Goal: Transaction & Acquisition: Purchase product/service

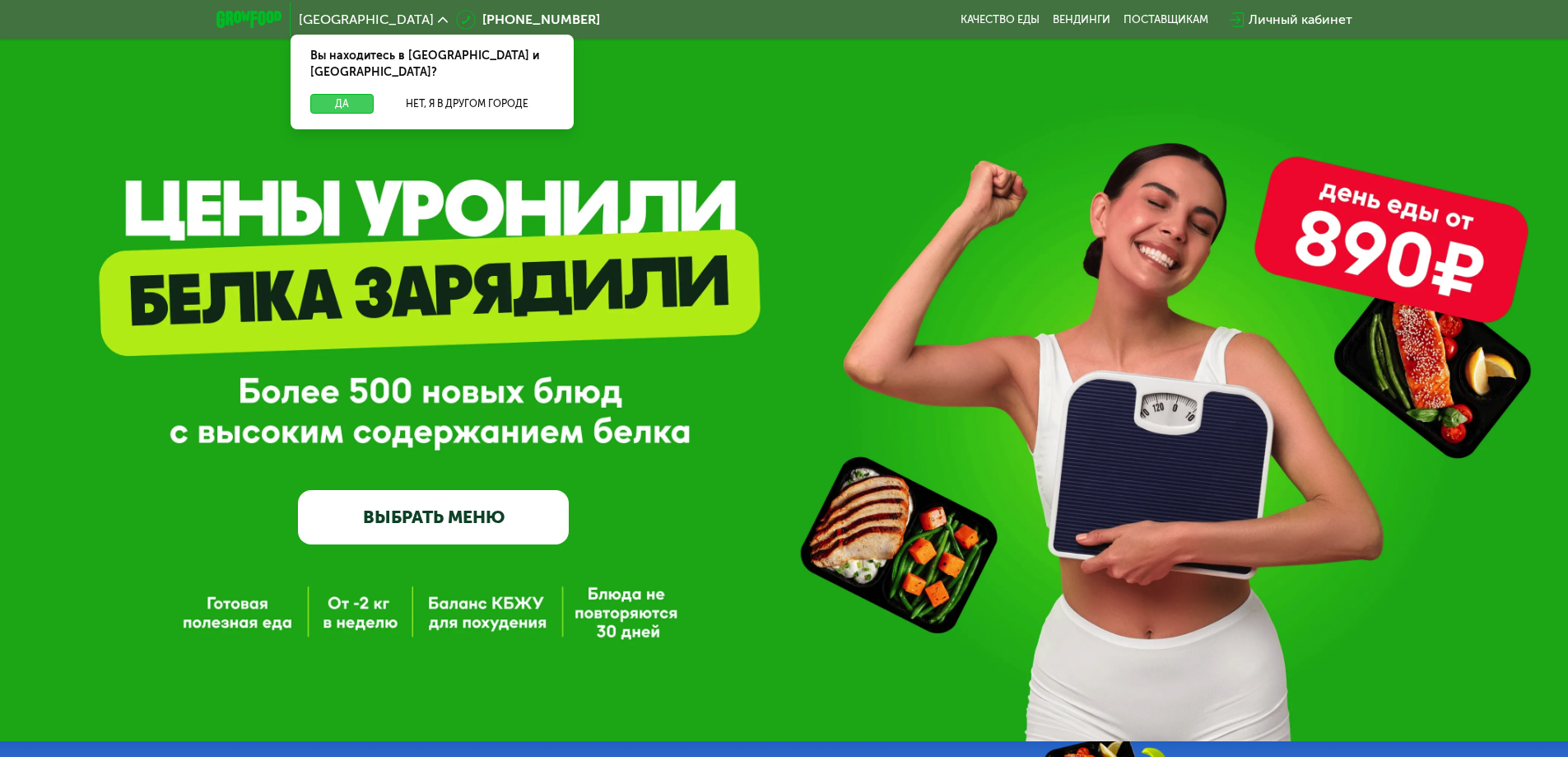
click at [343, 94] on button "Да" at bounding box center [342, 104] width 63 height 19
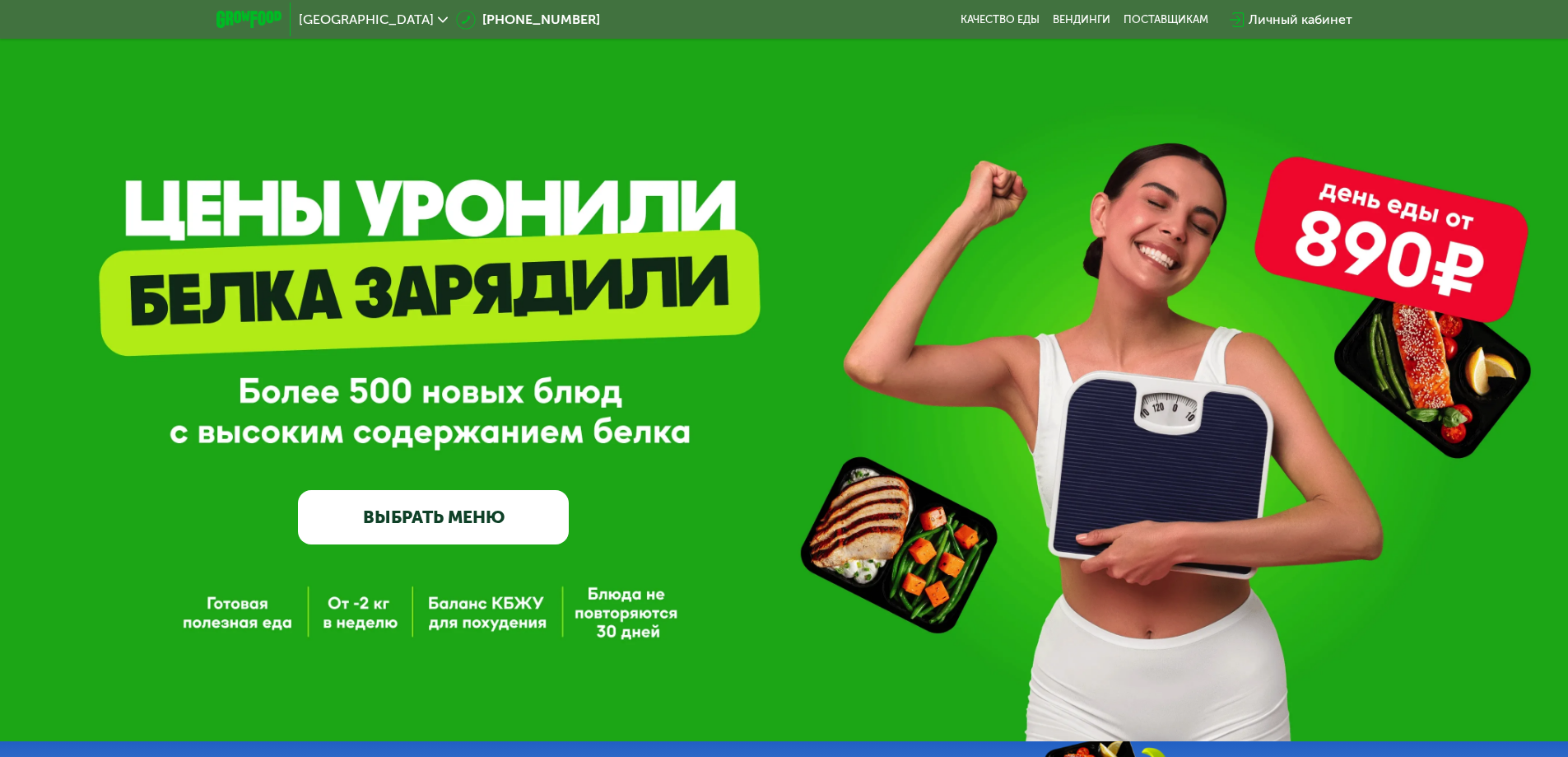
click at [412, 512] on link "ВЫБРАТЬ МЕНЮ" at bounding box center [433, 517] width 271 height 54
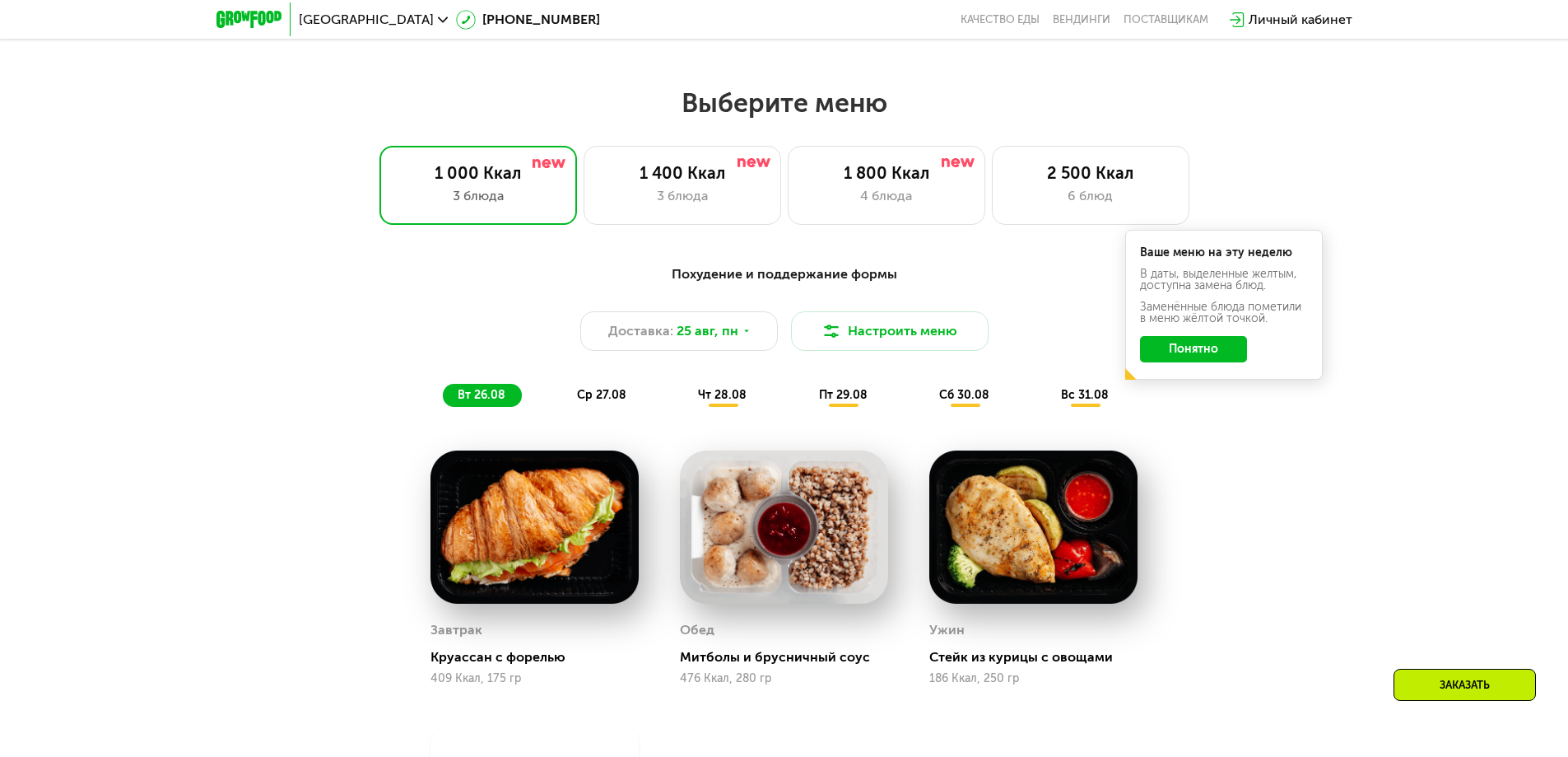
scroll to position [889, 0]
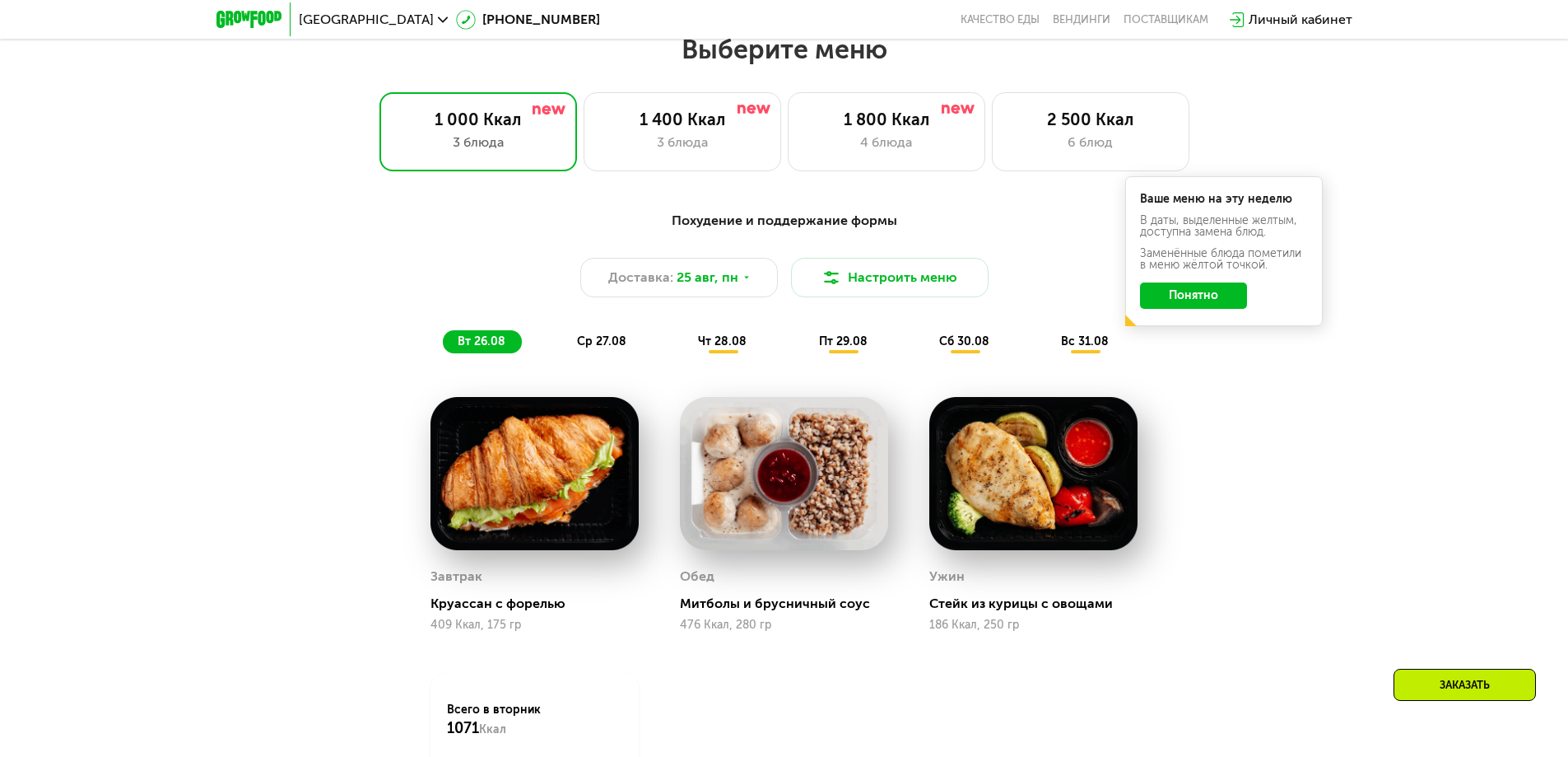
click at [1180, 307] on button "Понятно" at bounding box center [1193, 295] width 107 height 26
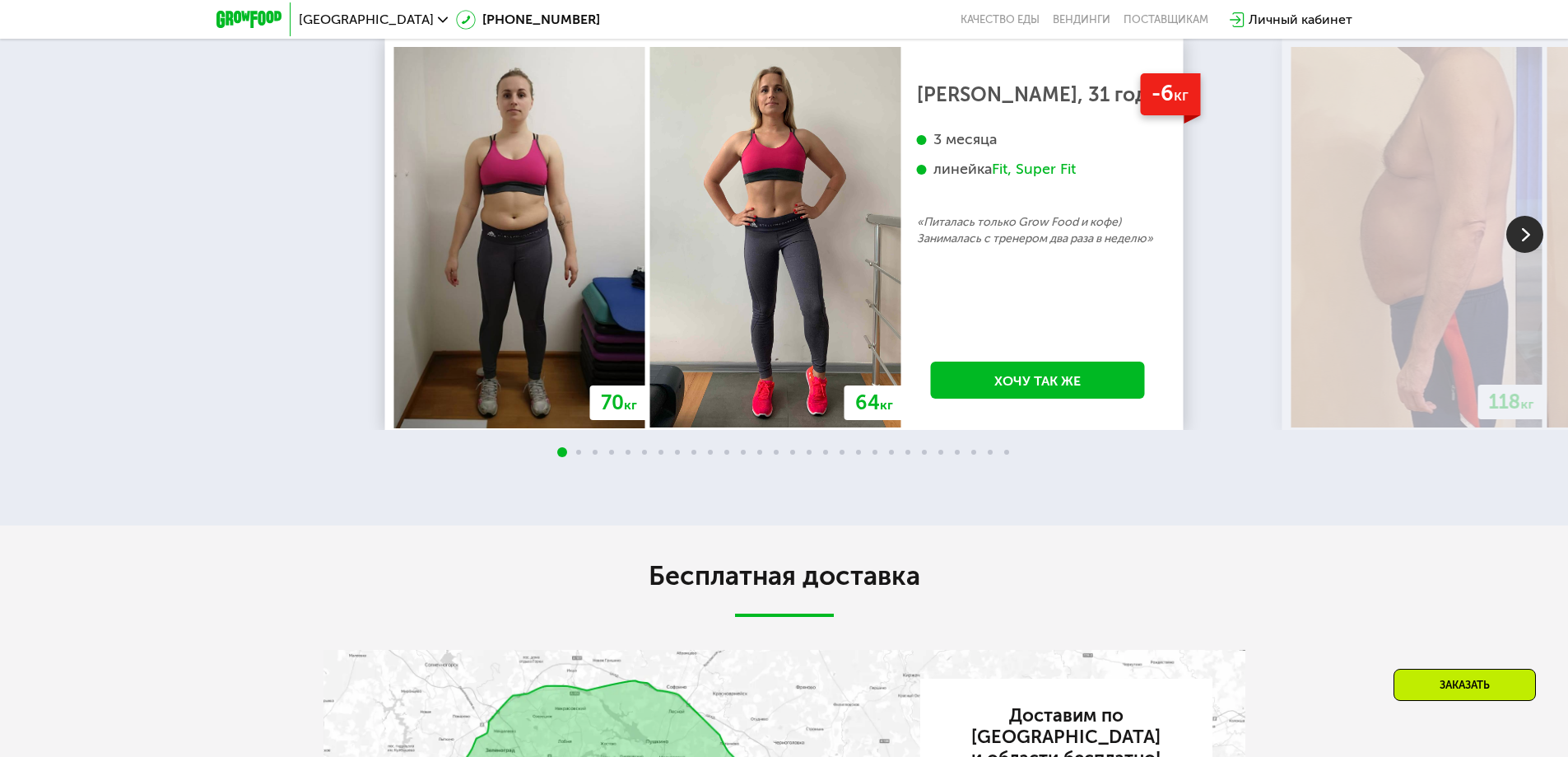
scroll to position [3195, 0]
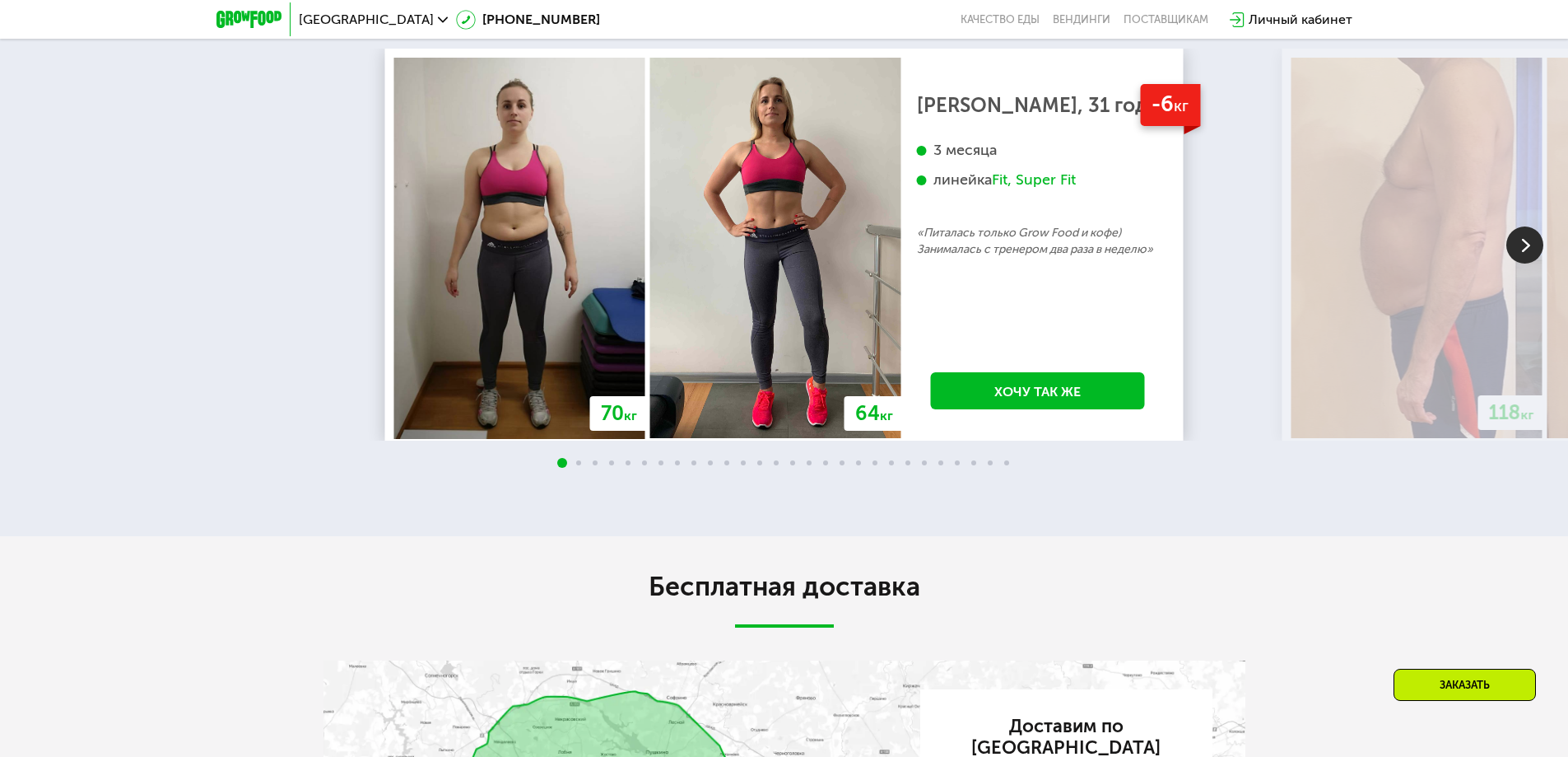
click at [1515, 247] on img at bounding box center [1525, 245] width 37 height 37
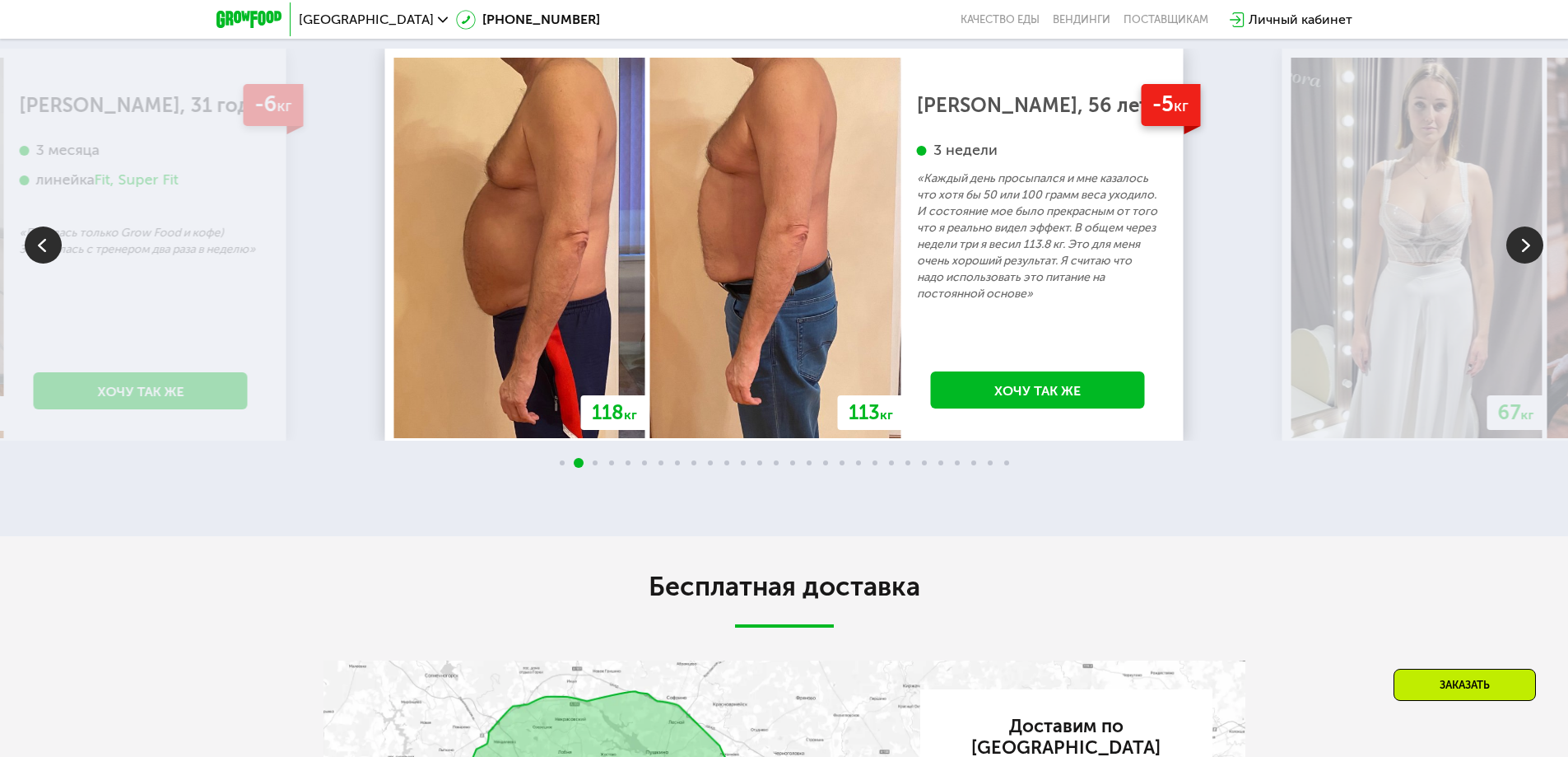
click at [1515, 247] on img at bounding box center [1525, 245] width 37 height 37
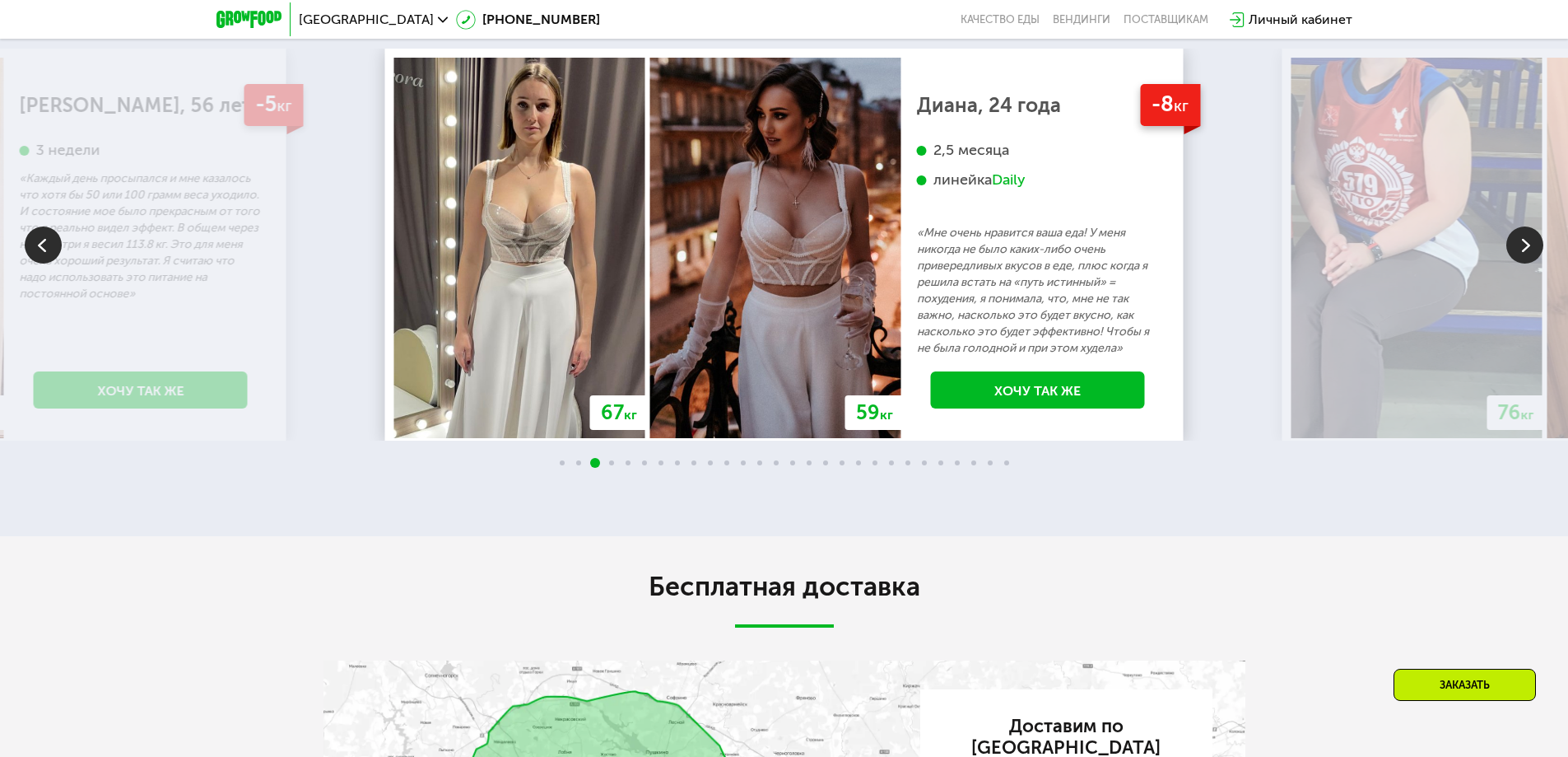
click at [1515, 247] on img at bounding box center [1525, 245] width 37 height 37
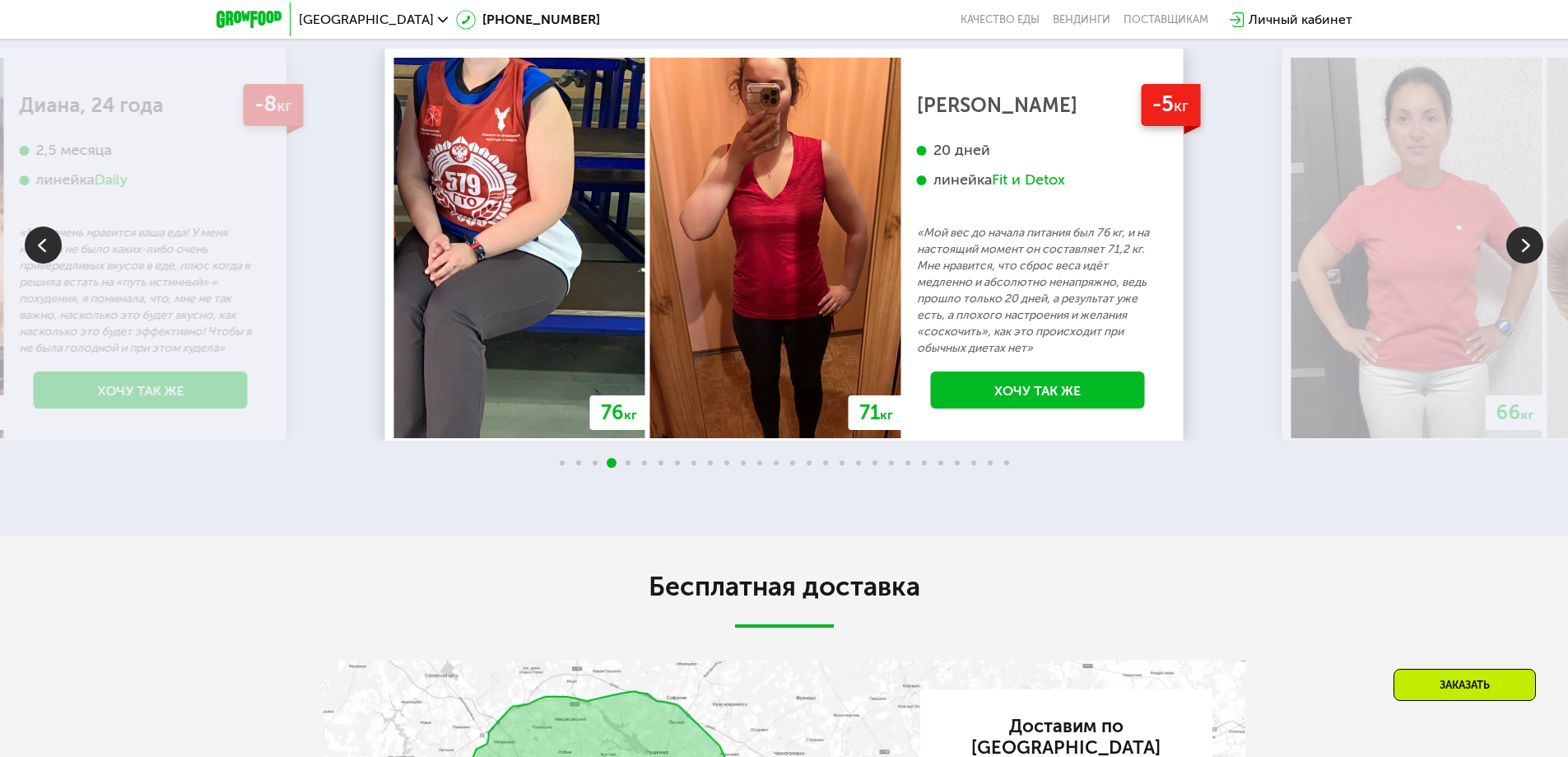
click at [1515, 247] on img at bounding box center [1525, 245] width 37 height 37
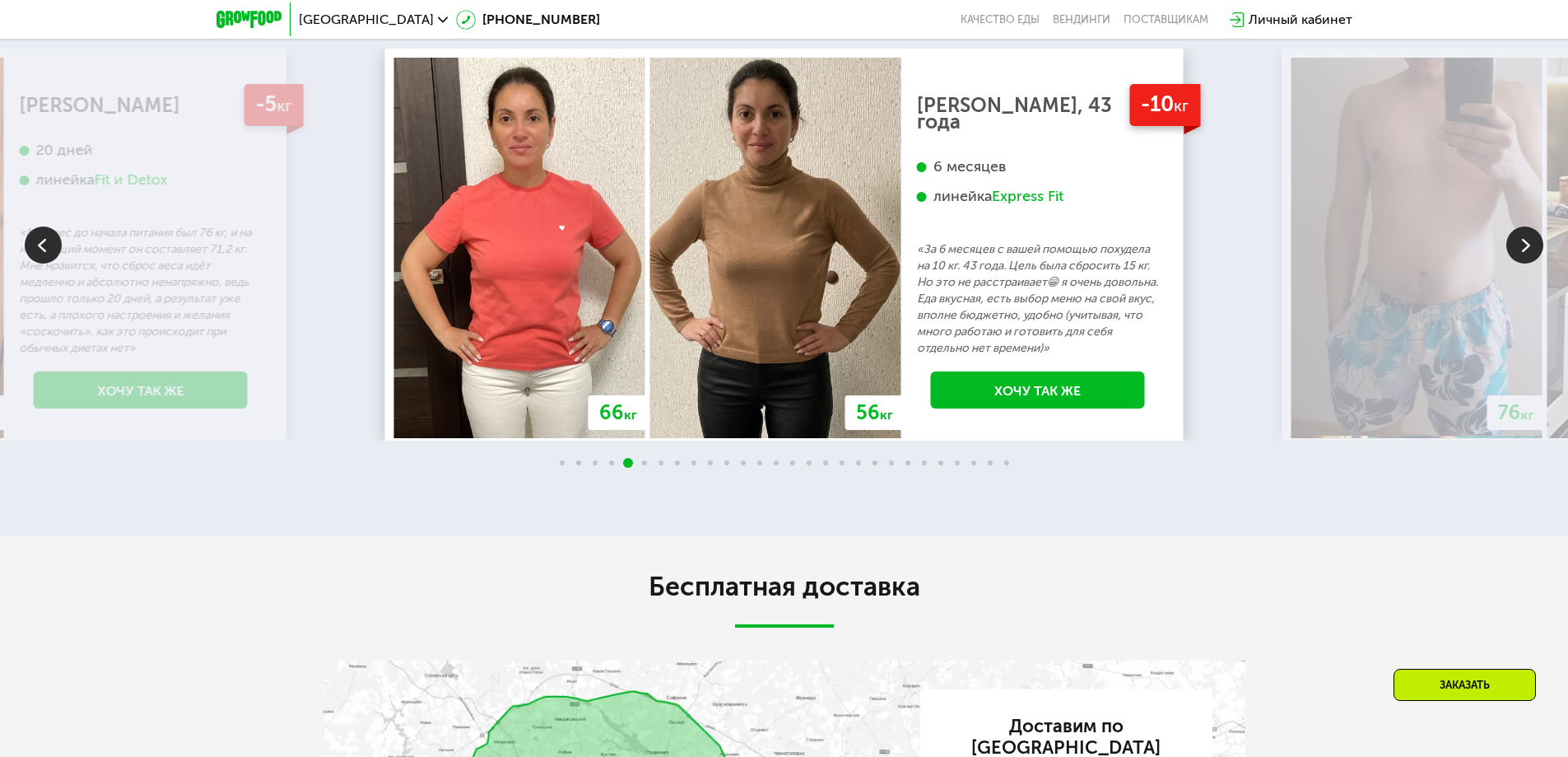
click at [1515, 247] on img at bounding box center [1525, 245] width 37 height 37
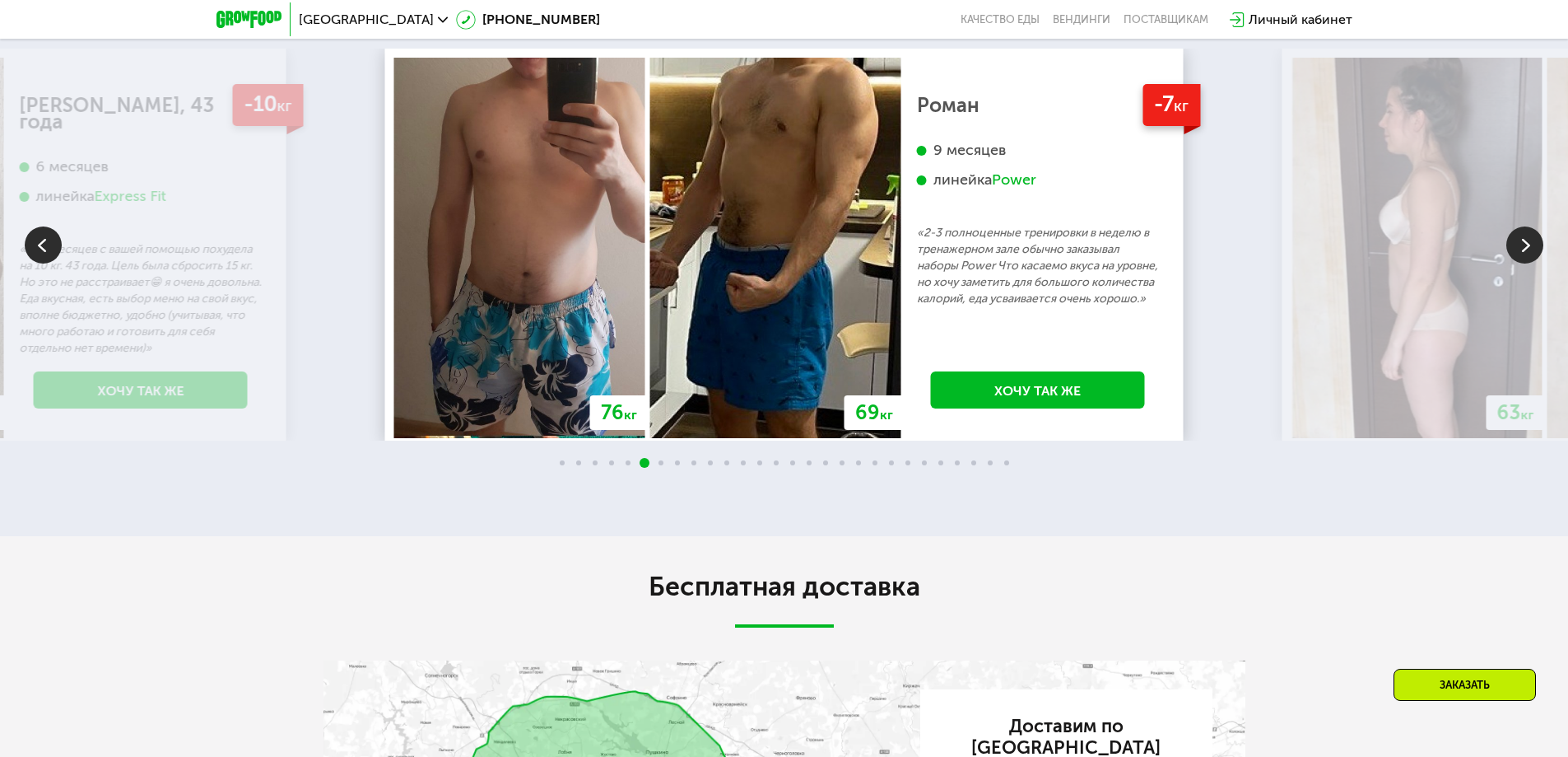
click at [1515, 247] on img at bounding box center [1525, 245] width 37 height 37
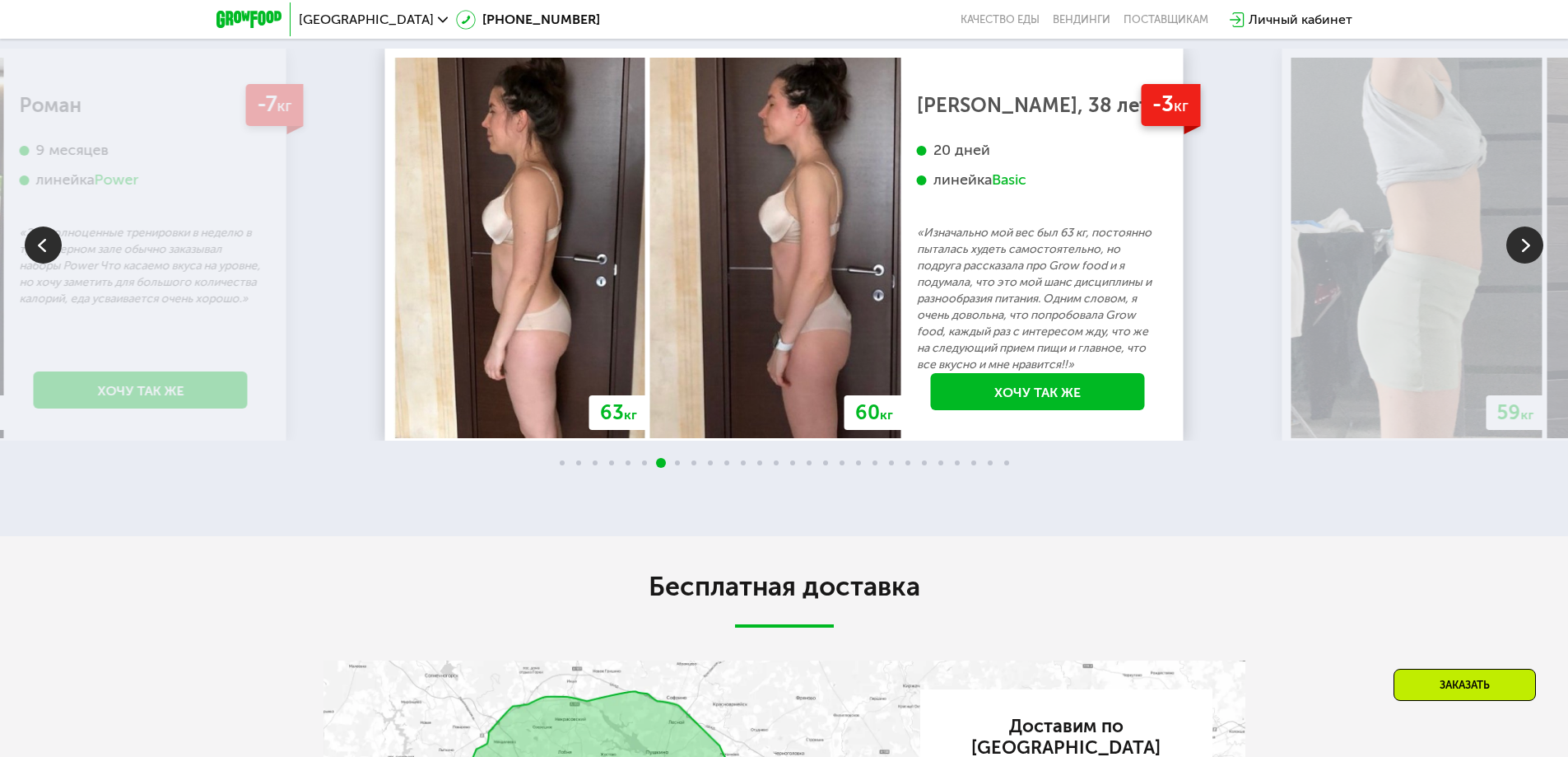
click at [1515, 247] on img at bounding box center [1525, 245] width 37 height 37
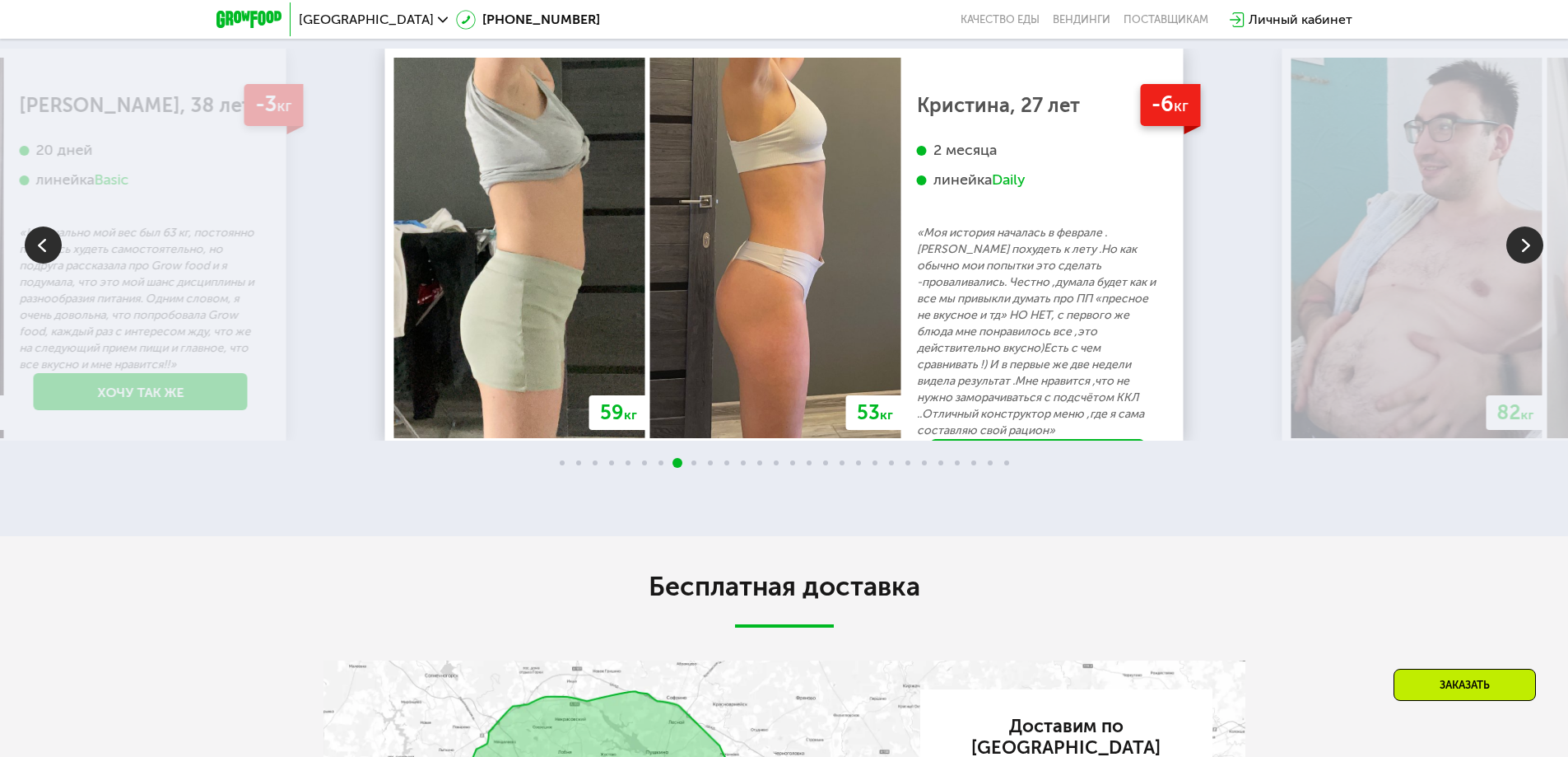
click at [1515, 247] on img at bounding box center [1525, 245] width 37 height 37
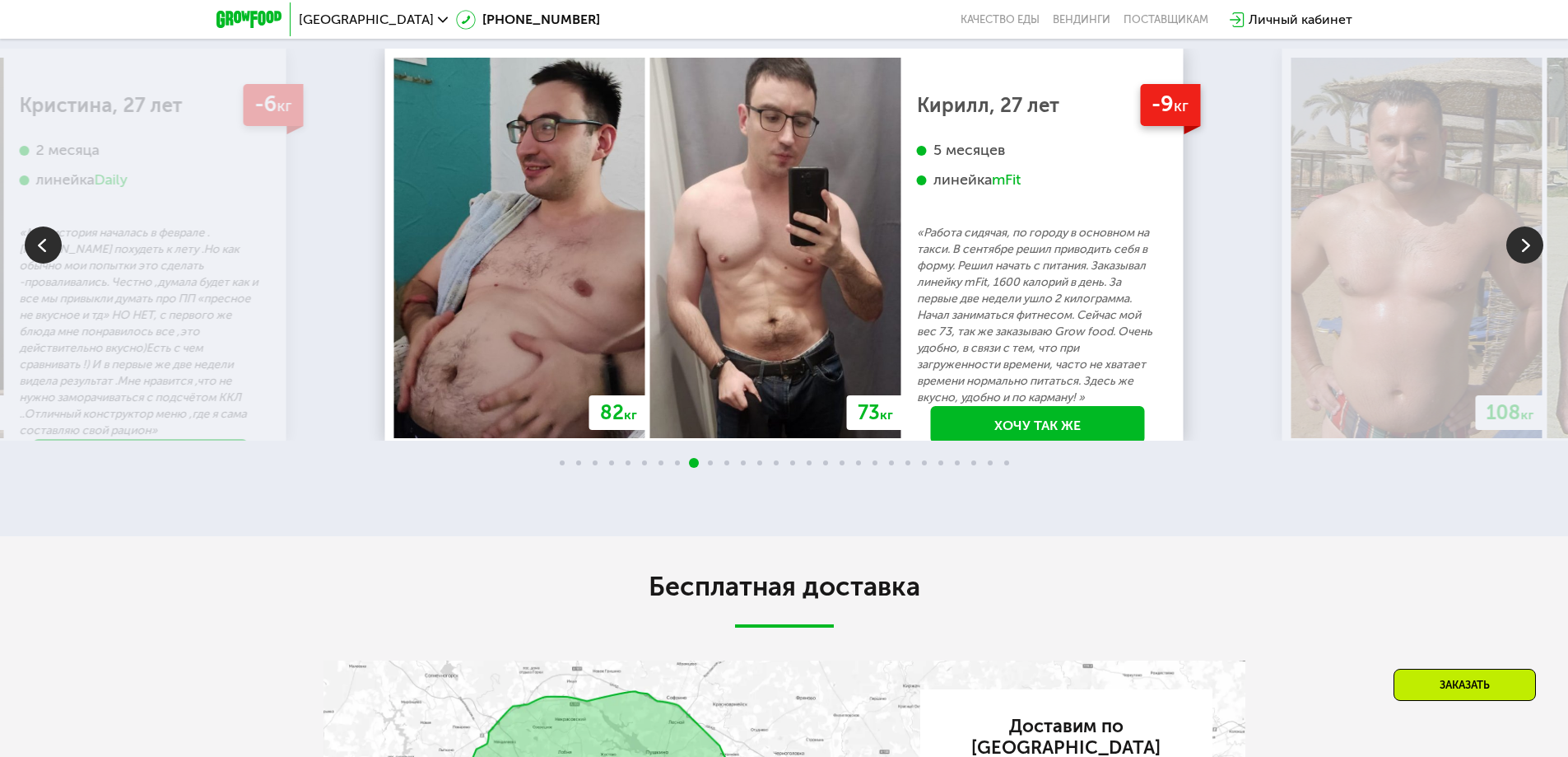
click at [1515, 247] on img at bounding box center [1525, 245] width 37 height 37
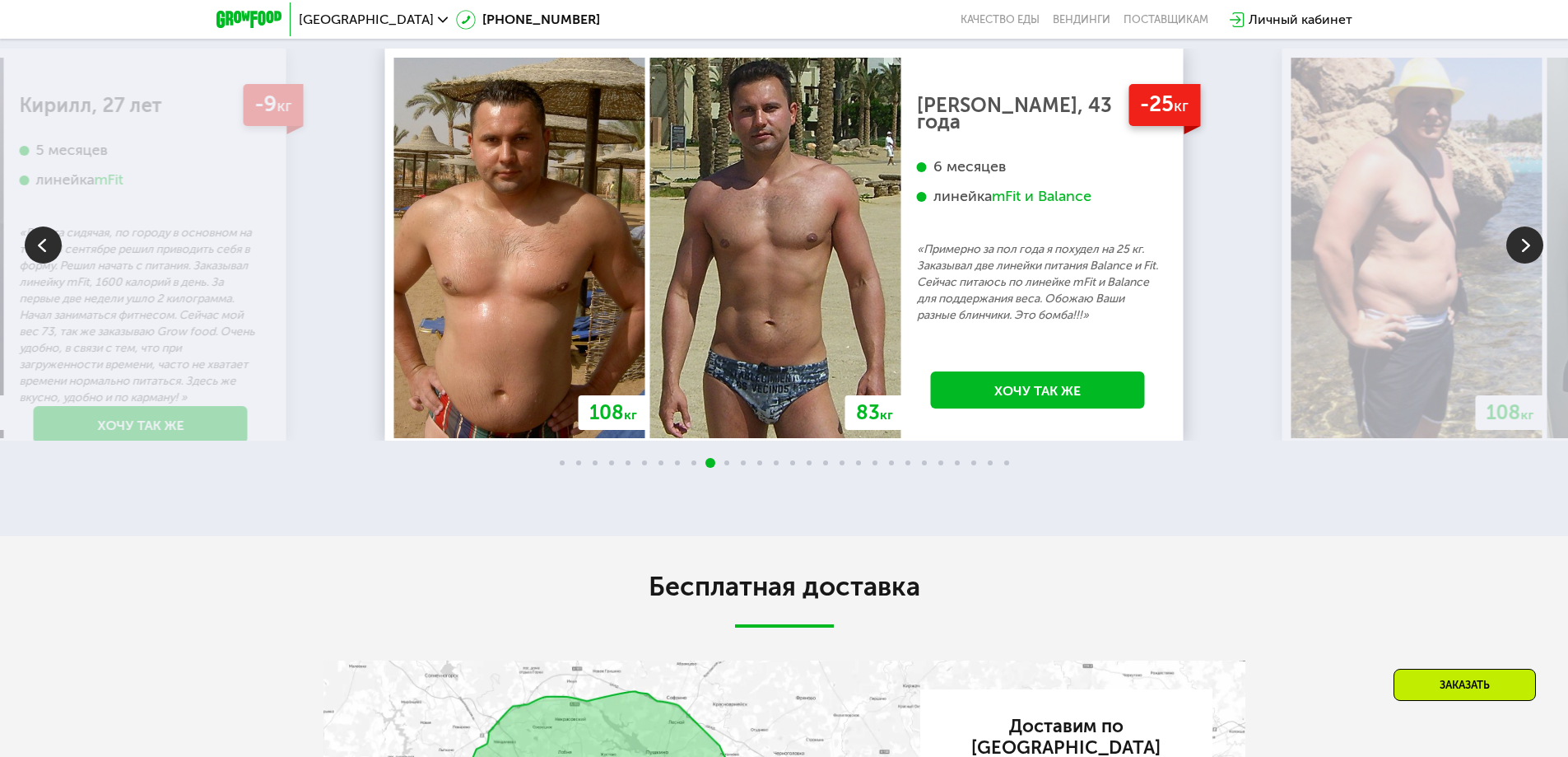
click at [1515, 247] on img at bounding box center [1525, 245] width 37 height 37
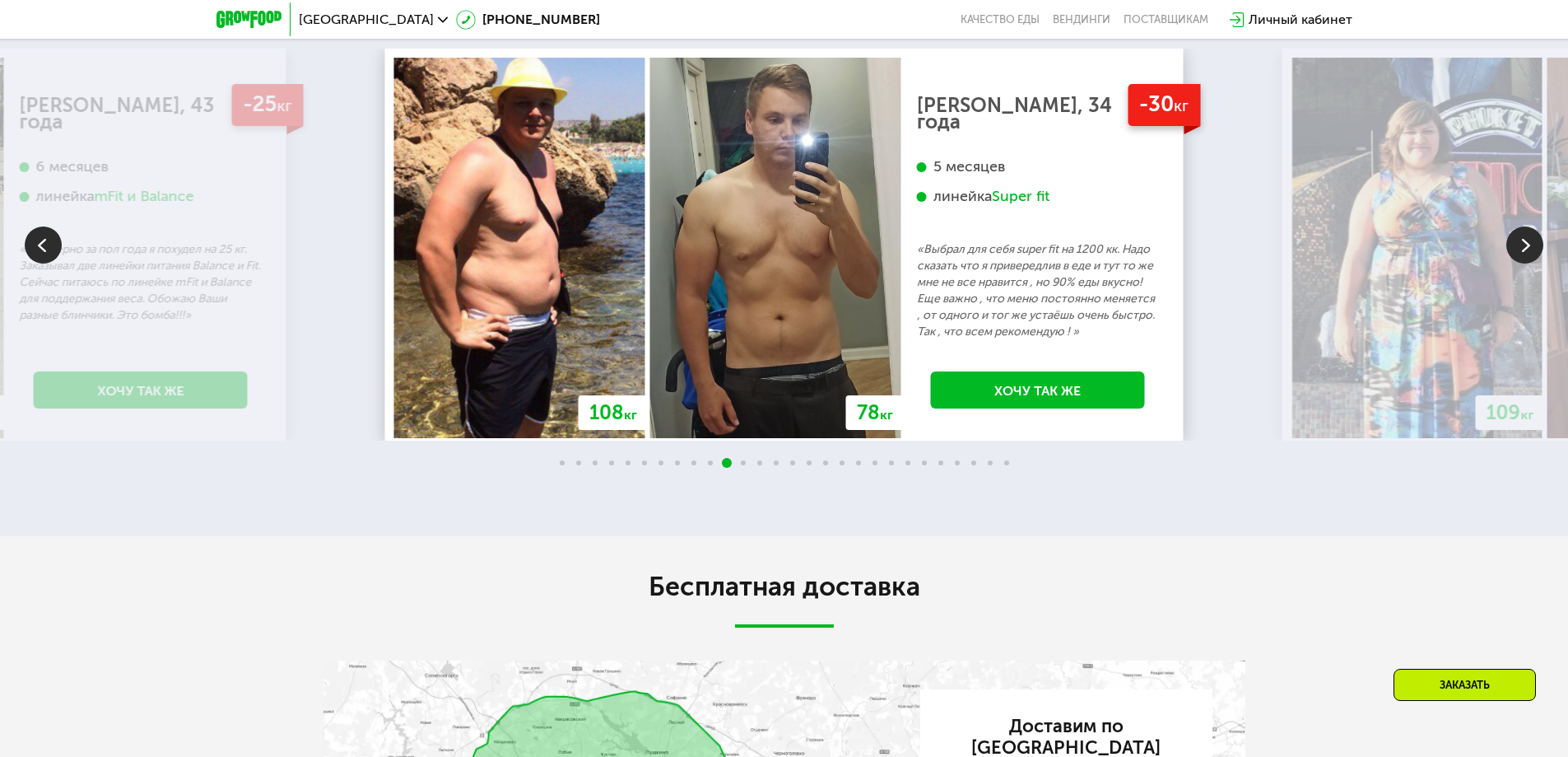
click at [1515, 247] on img at bounding box center [1525, 245] width 37 height 37
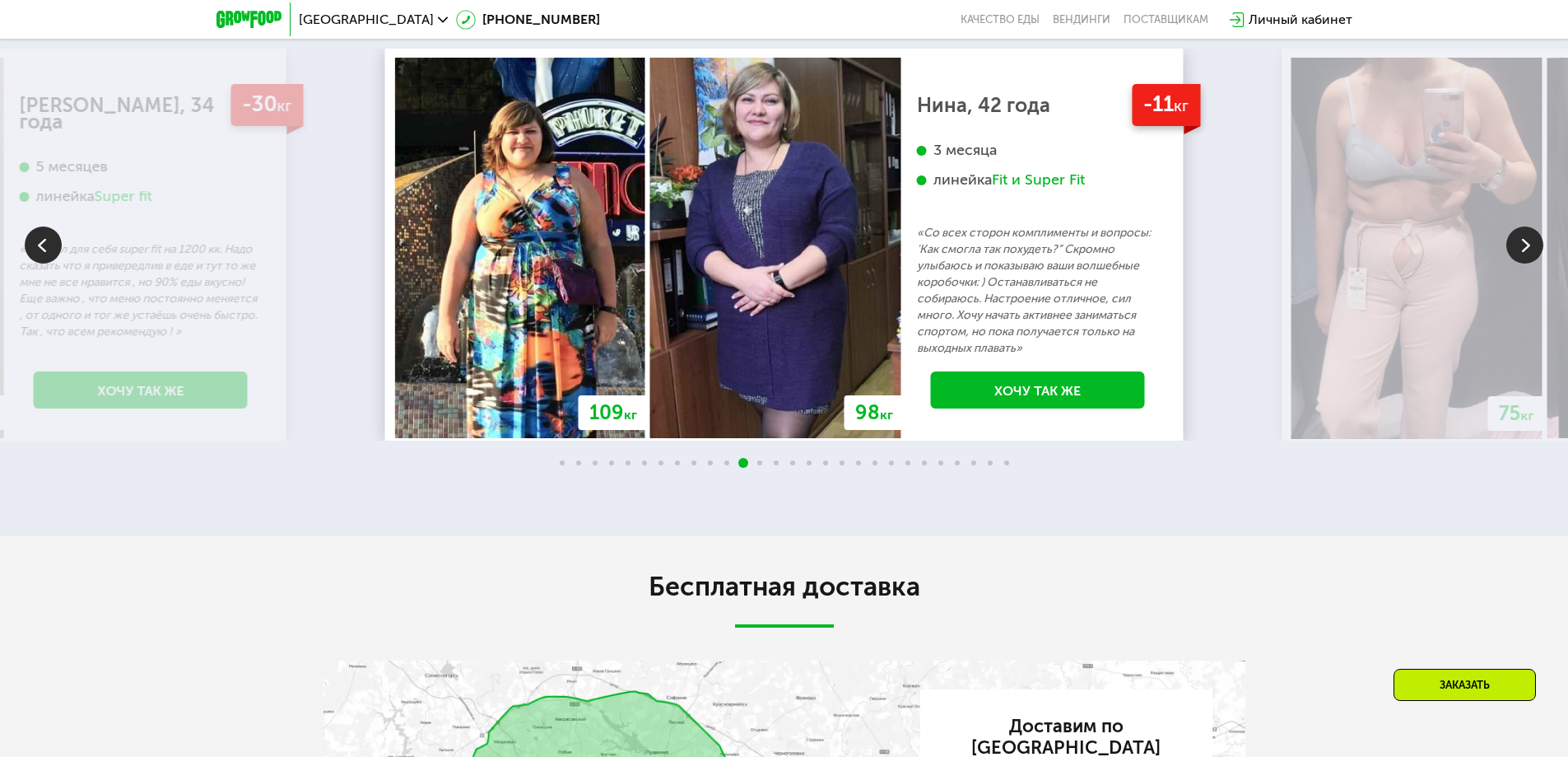
click at [1515, 247] on img at bounding box center [1525, 245] width 37 height 37
